Goal: Information Seeking & Learning: Stay updated

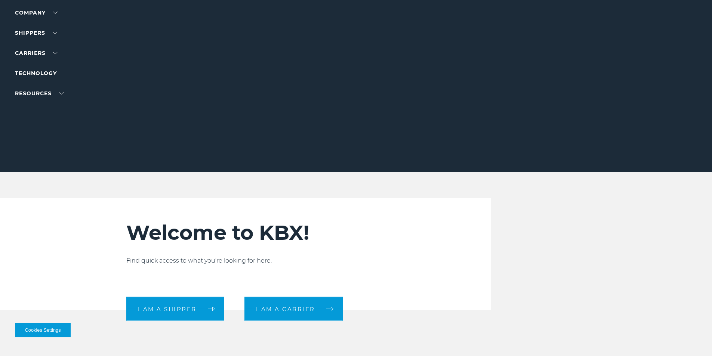
scroll to position [75, 0]
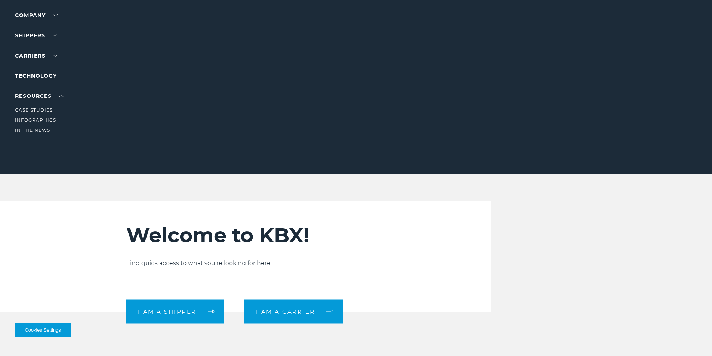
click at [40, 132] on link "In The News" at bounding box center [32, 131] width 35 height 6
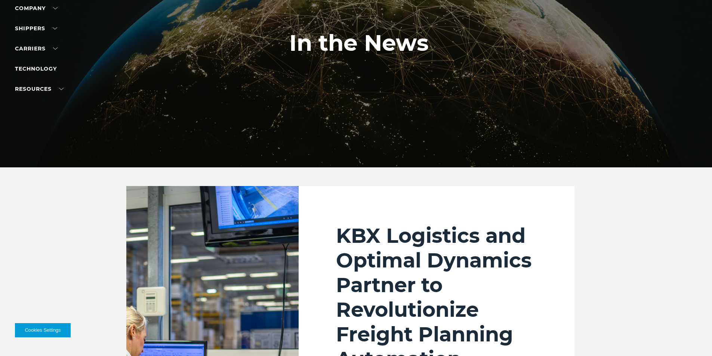
scroll to position [150, 0]
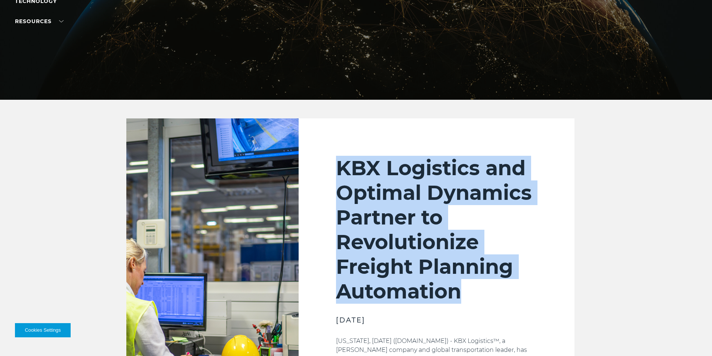
drag, startPoint x: 343, startPoint y: 167, endPoint x: 508, endPoint y: 290, distance: 206.1
click at [508, 290] on h2 "KBX Logistics and Optimal Dynamics Partner to Revolutionize Freight Planning Au…" at bounding box center [436, 230] width 201 height 148
copy h2 "KBX Logistics and Optimal Dynamics Partner to Revolutionize Freight Planning Au…"
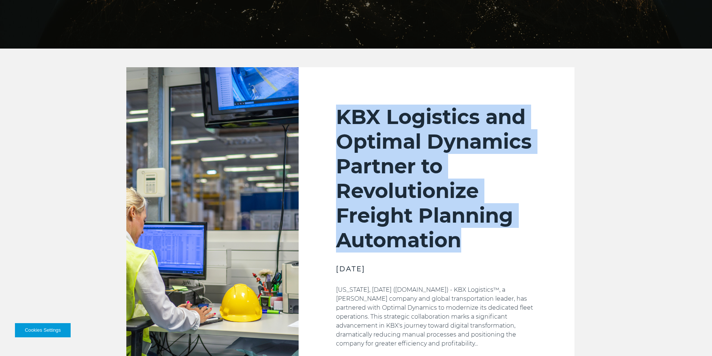
scroll to position [262, 0]
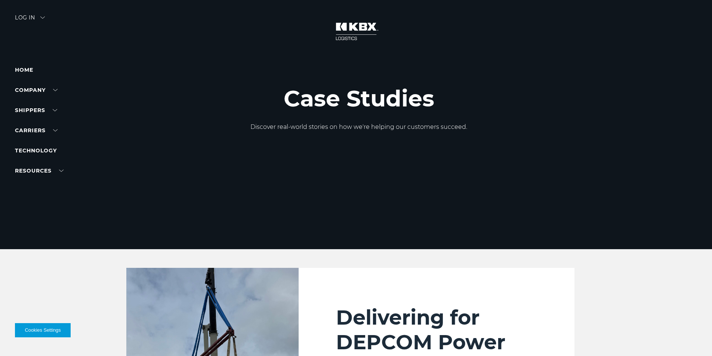
scroll to position [990, 0]
